Goal: Find specific page/section: Find specific page/section

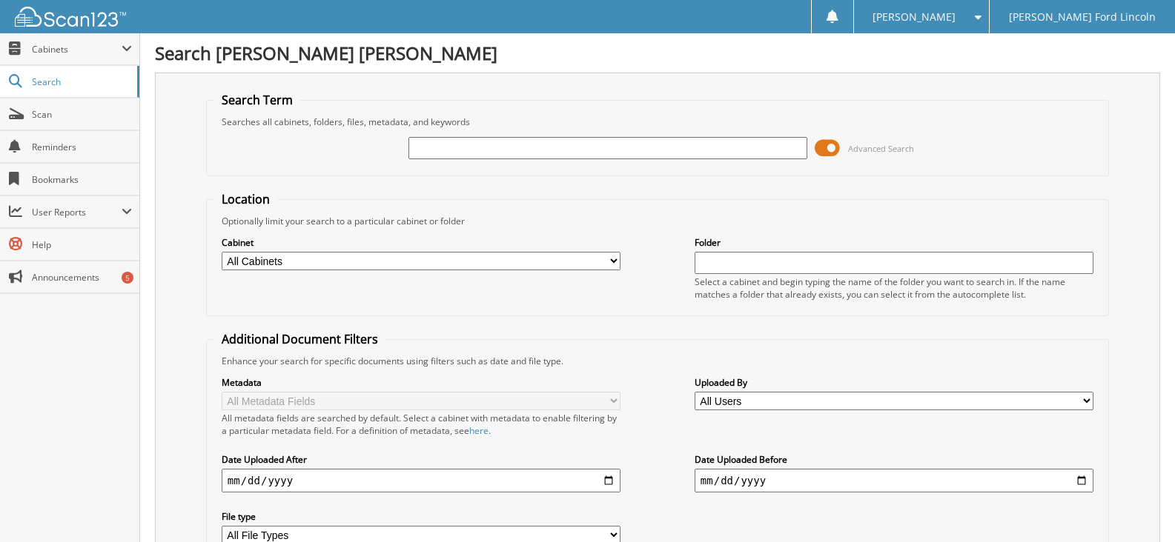
click at [402, 162] on div "Advanced Search" at bounding box center [657, 148] width 886 height 40
click at [436, 153] on input "text" at bounding box center [607, 148] width 399 height 22
type input "82733"
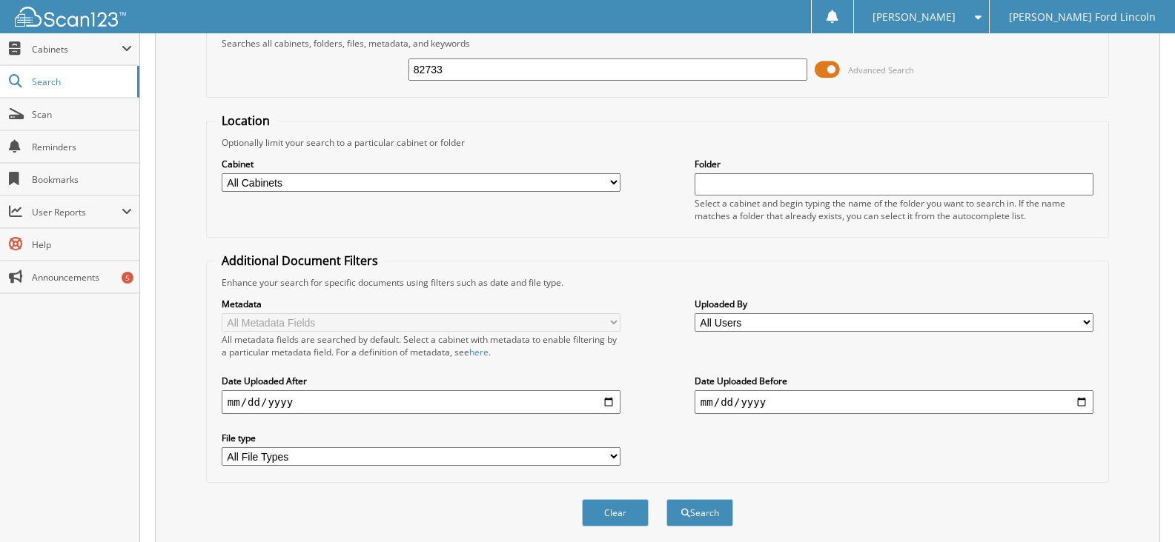
scroll to position [130, 0]
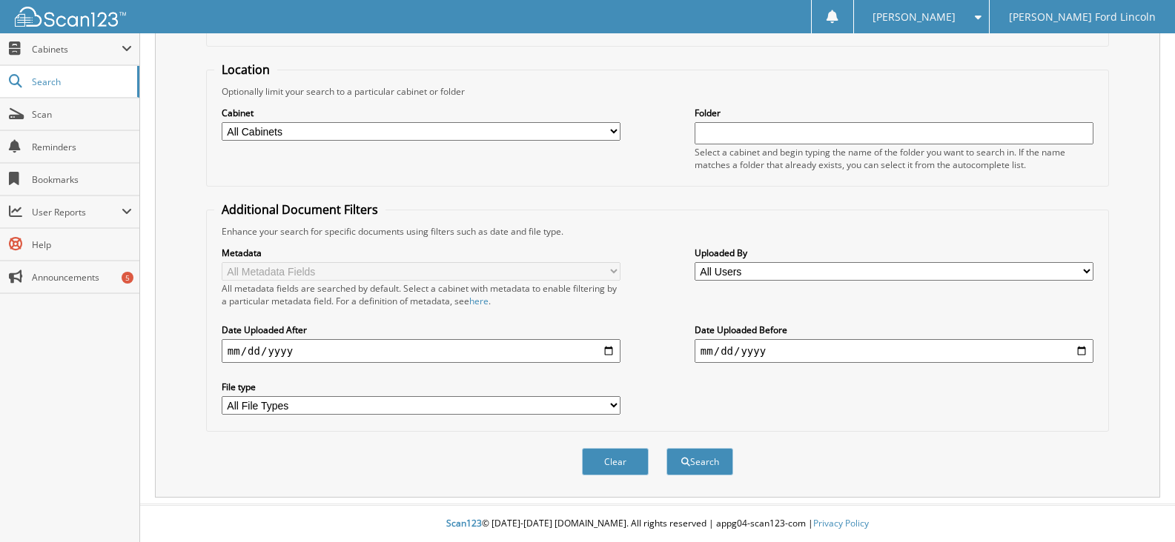
click at [666, 448] on button "Search" at bounding box center [699, 461] width 67 height 27
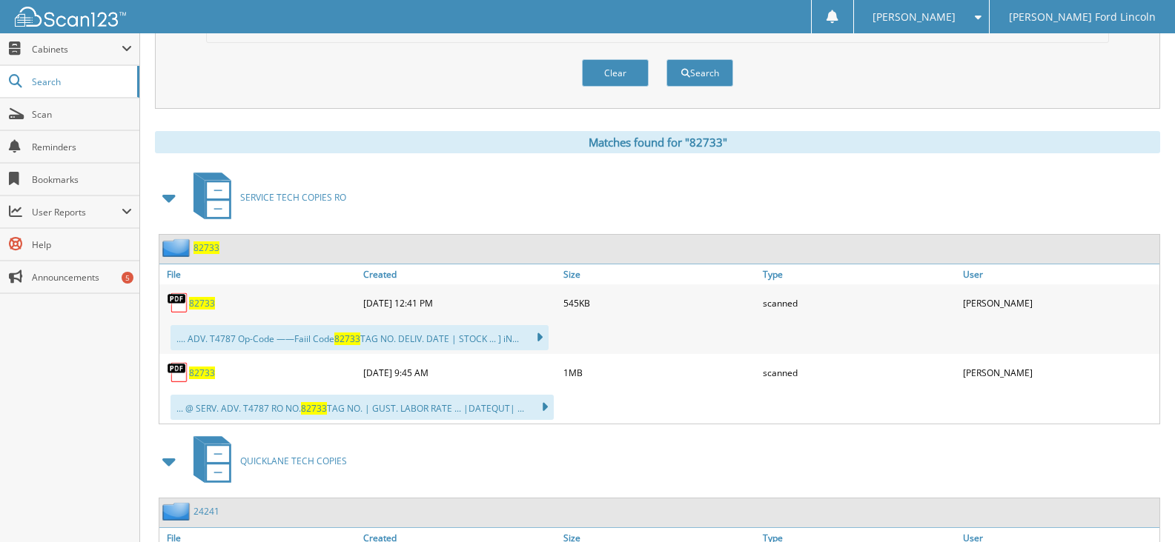
scroll to position [593, 0]
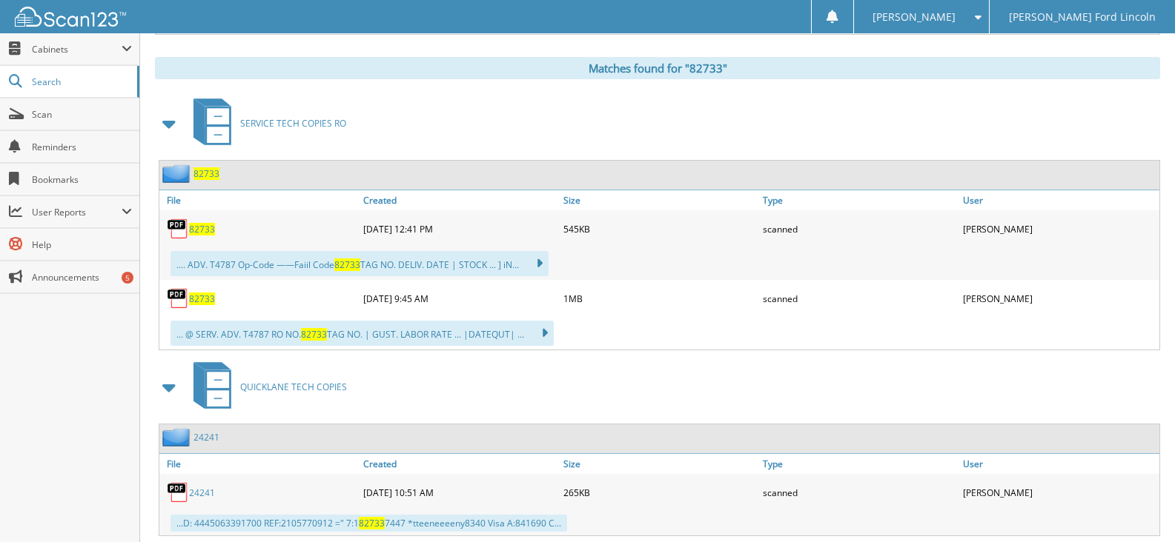
click at [199, 304] on span "82733" at bounding box center [202, 299] width 26 height 13
